Goal: Information Seeking & Learning: Learn about a topic

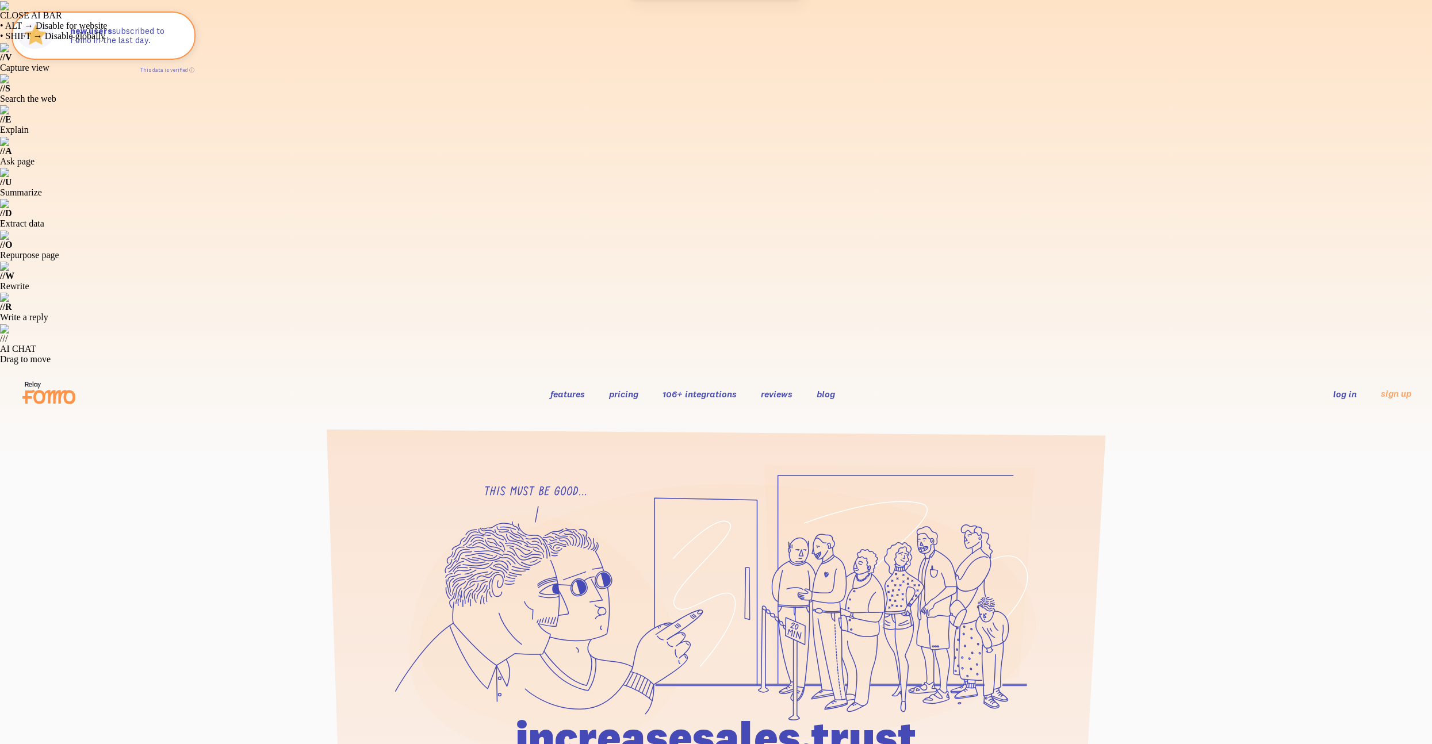
click at [620, 388] on link "pricing" at bounding box center [623, 394] width 29 height 12
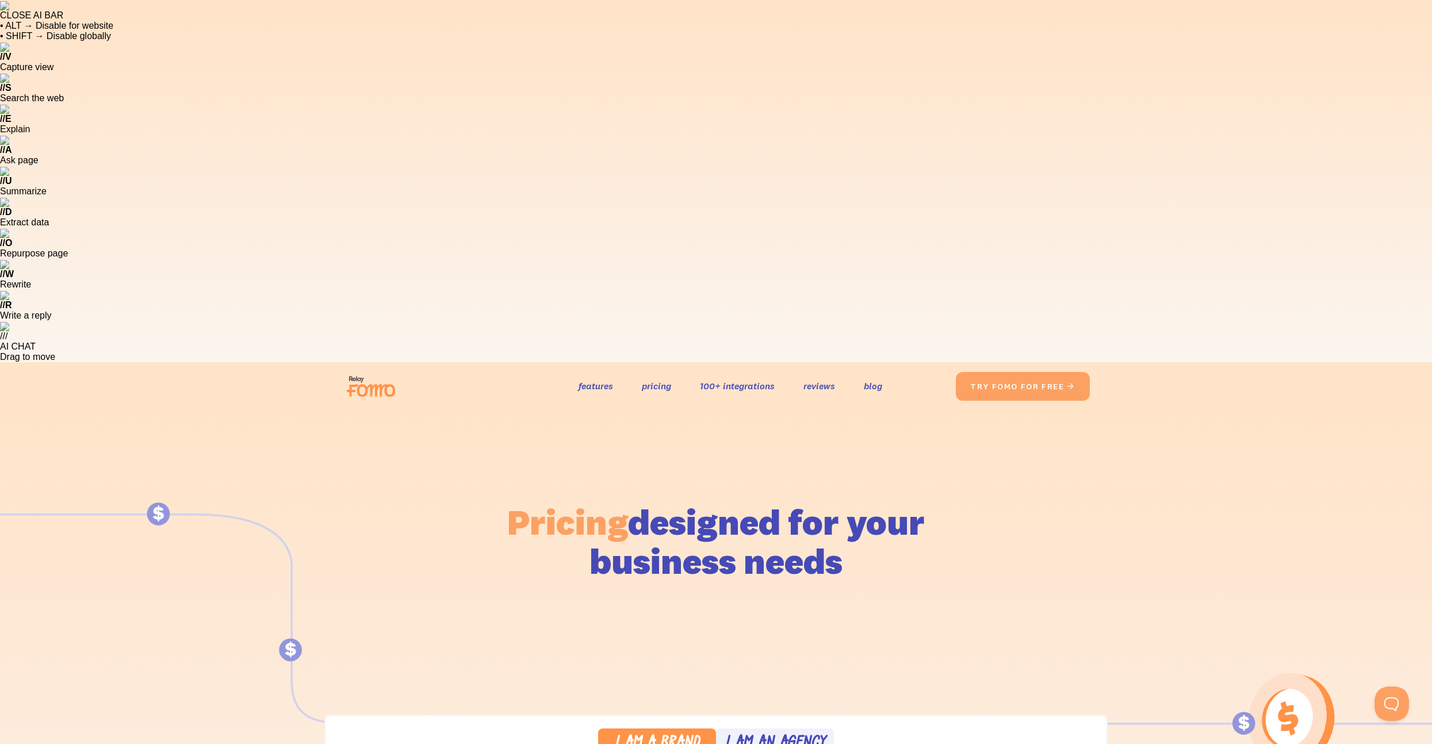
click at [784, 736] on div "I am an agency" at bounding box center [775, 744] width 101 height 17
click at [645, 736] on div "I am a brand" at bounding box center [657, 744] width 86 height 17
